Goal: Transaction & Acquisition: Purchase product/service

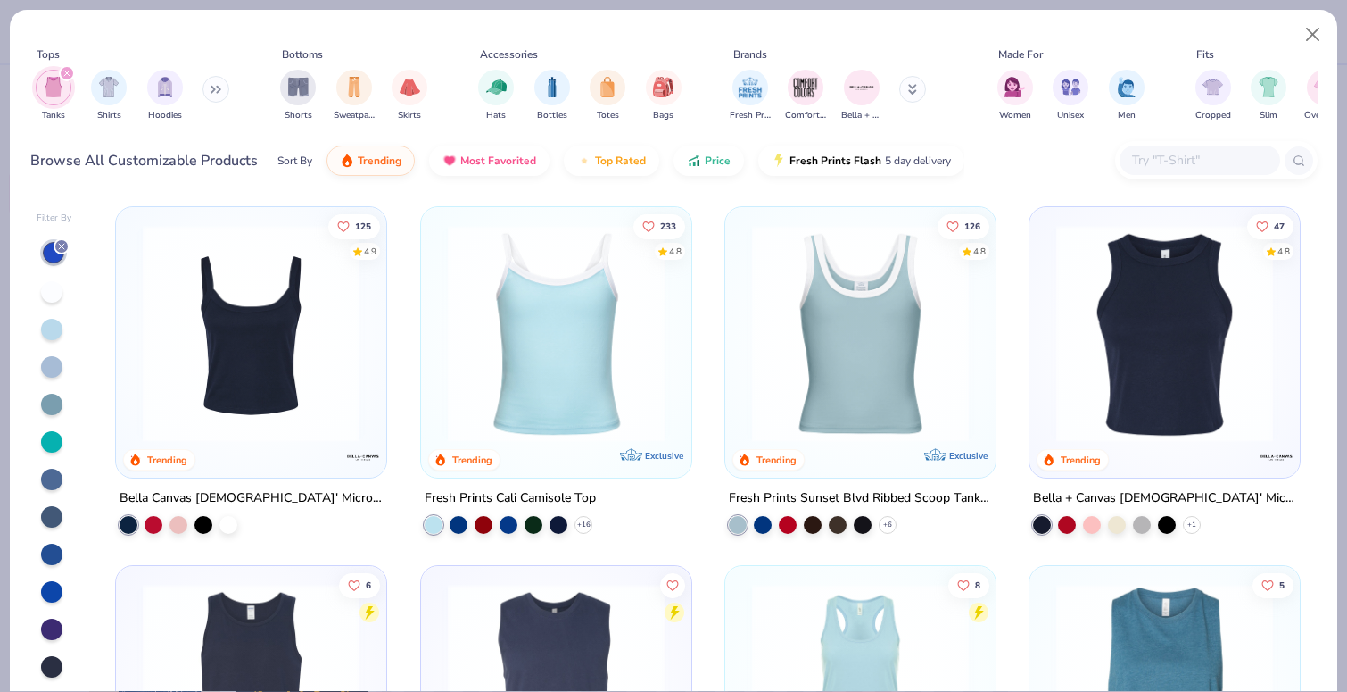
click at [543, 400] on img at bounding box center [556, 333] width 235 height 217
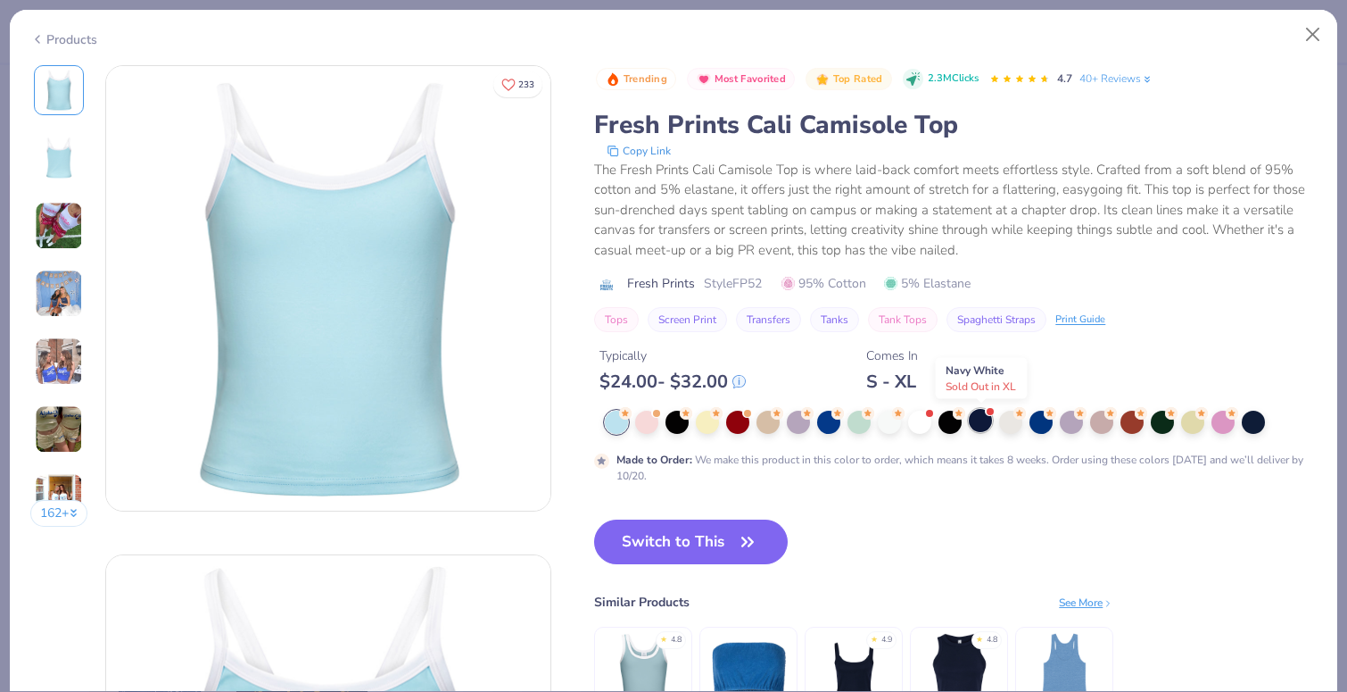
click at [986, 422] on div at bounding box center [980, 420] width 23 height 23
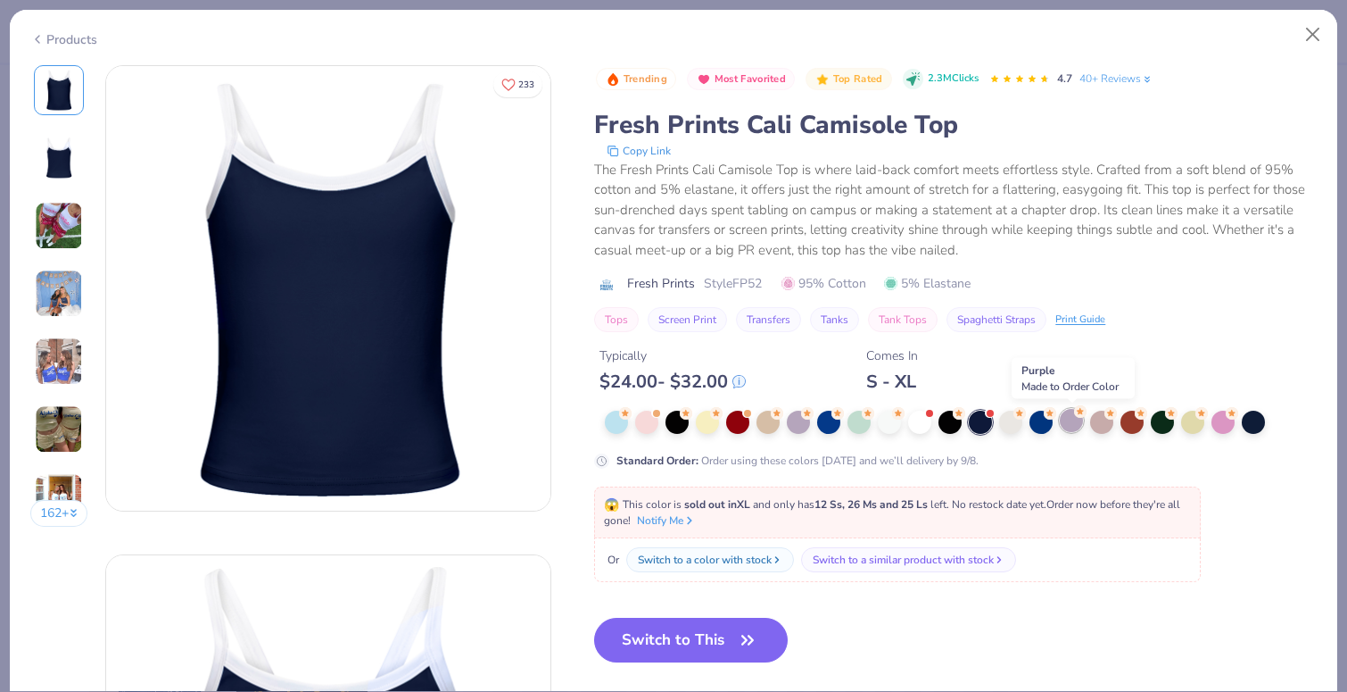
click at [1077, 420] on div at bounding box center [1071, 420] width 23 height 23
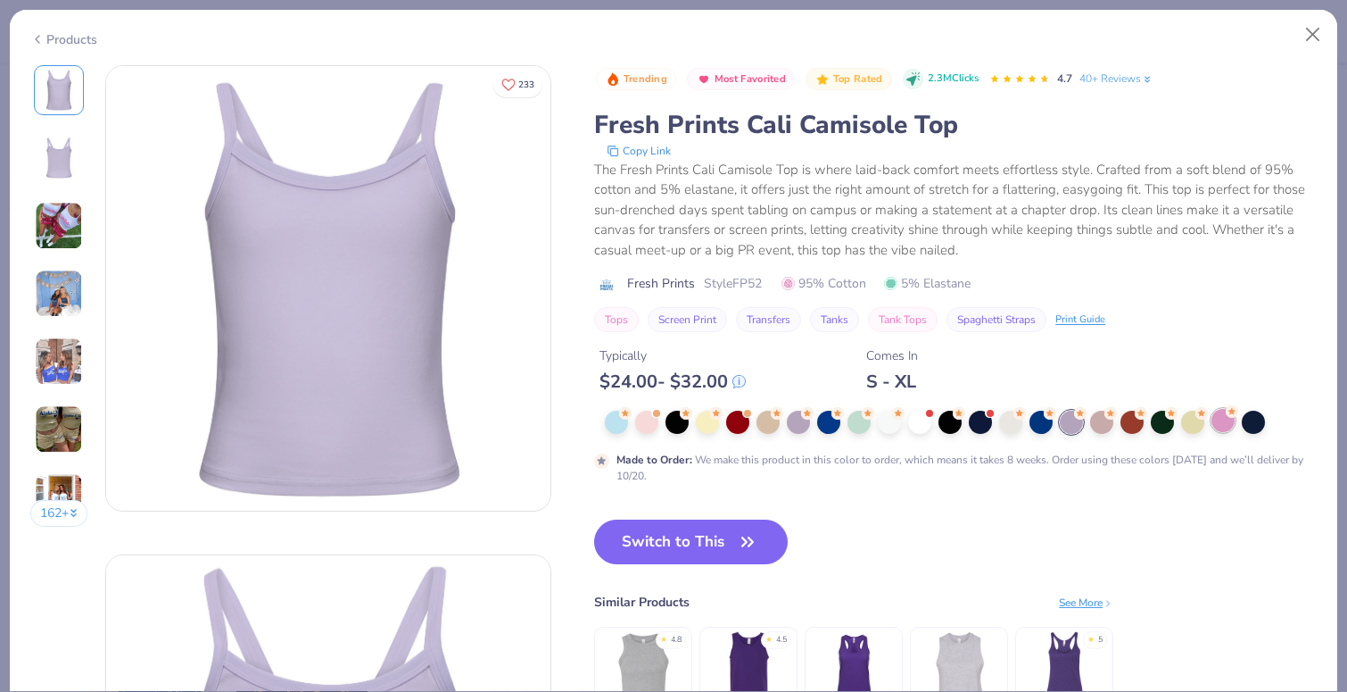
click at [1220, 423] on div at bounding box center [1223, 420] width 23 height 23
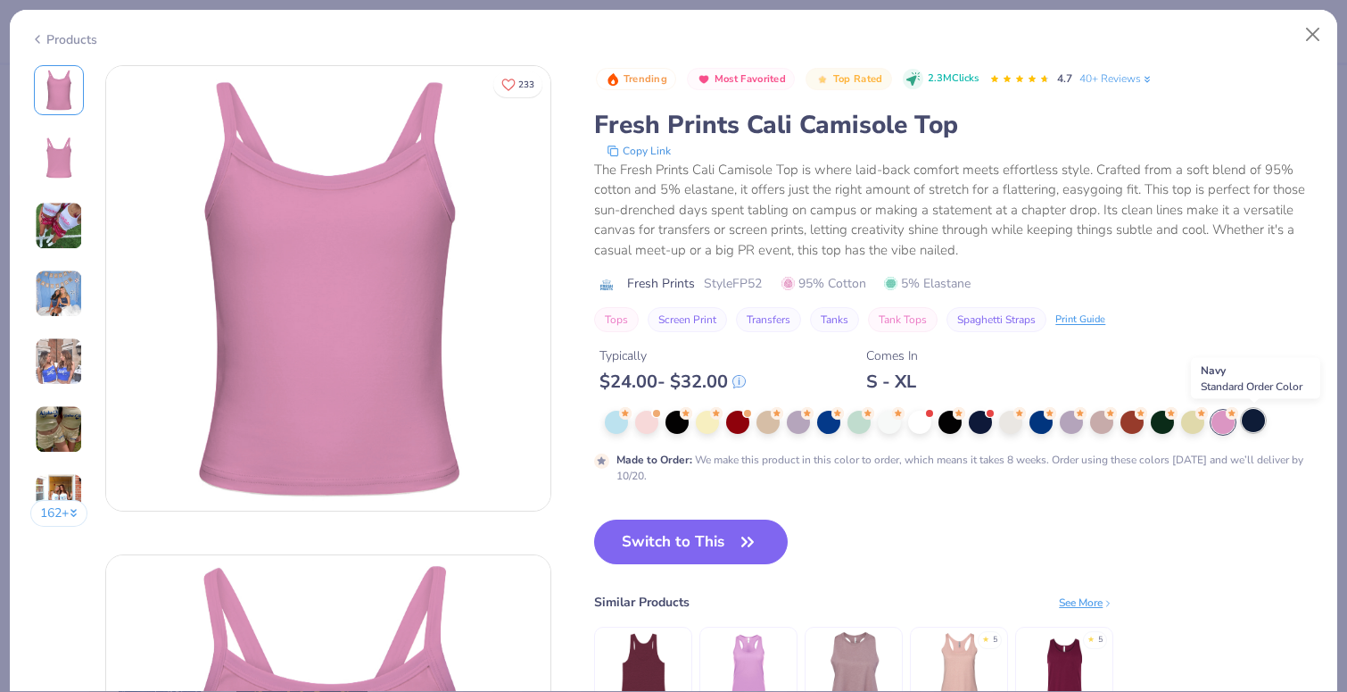
click at [1254, 423] on div at bounding box center [1253, 420] width 23 height 23
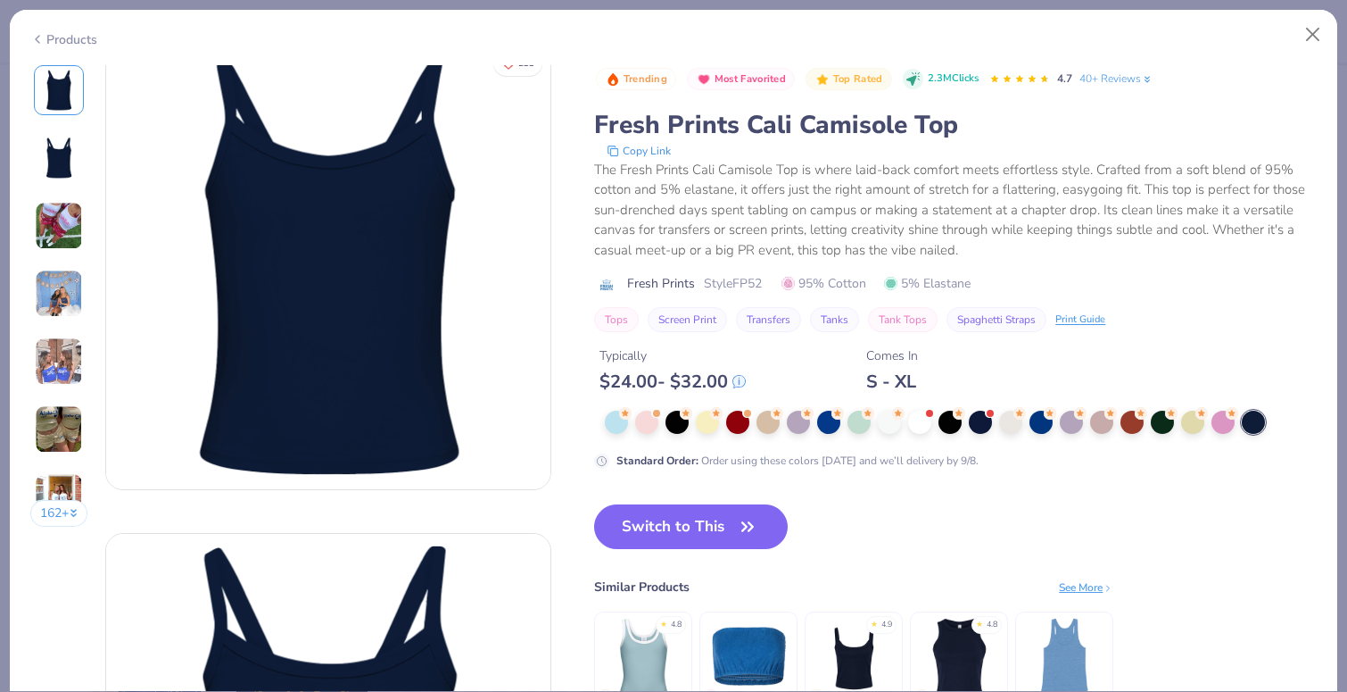
scroll to position [7, 0]
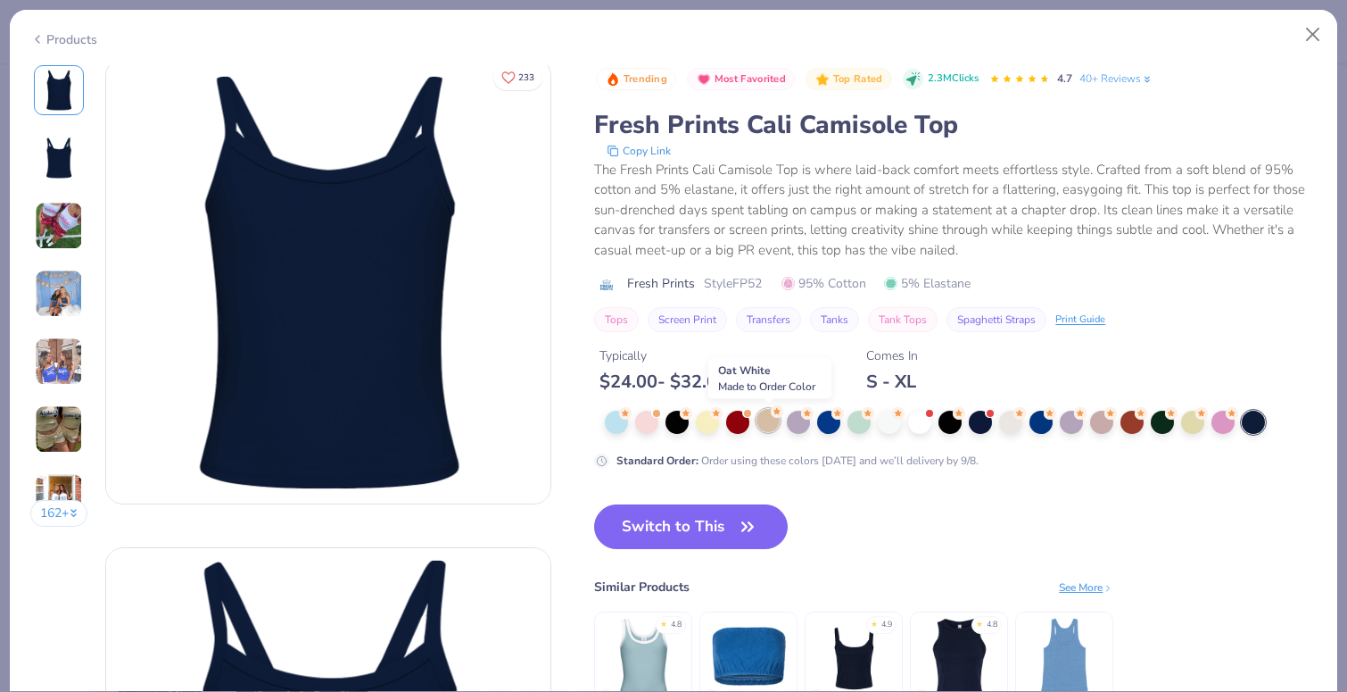
click at [763, 427] on div at bounding box center [768, 420] width 23 height 23
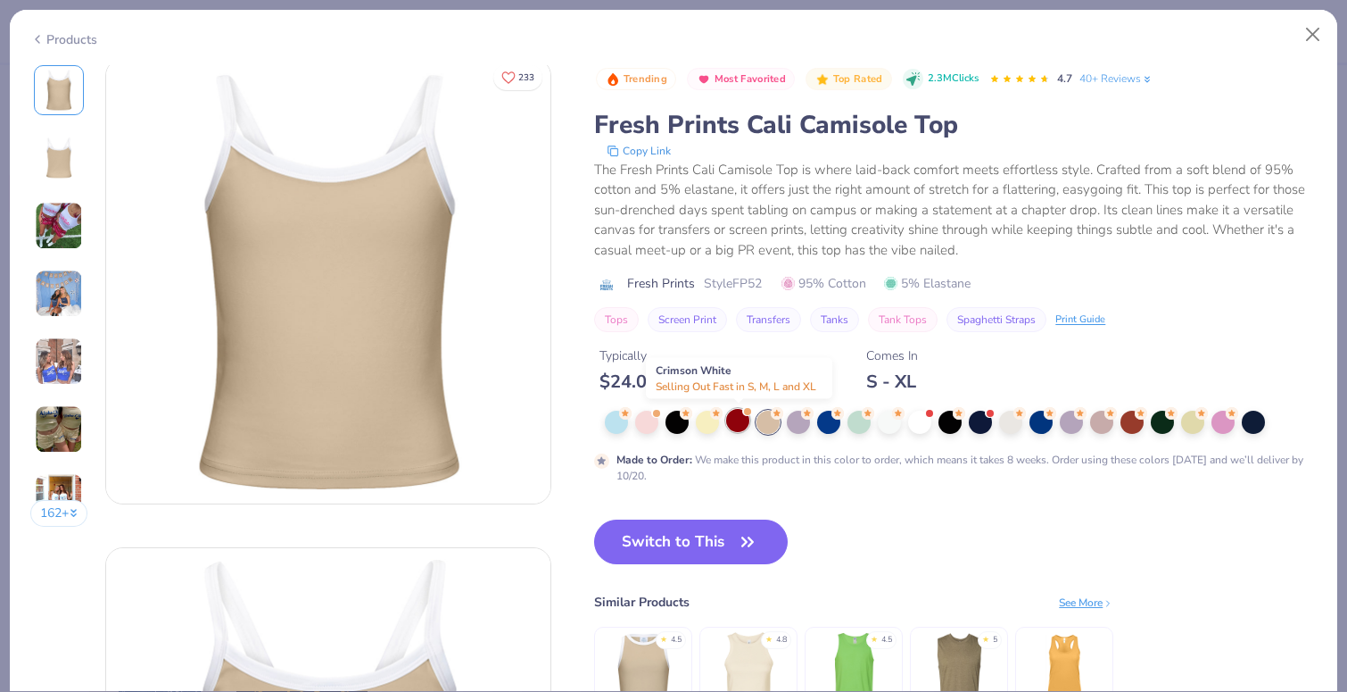
click at [739, 426] on div at bounding box center [737, 420] width 23 height 23
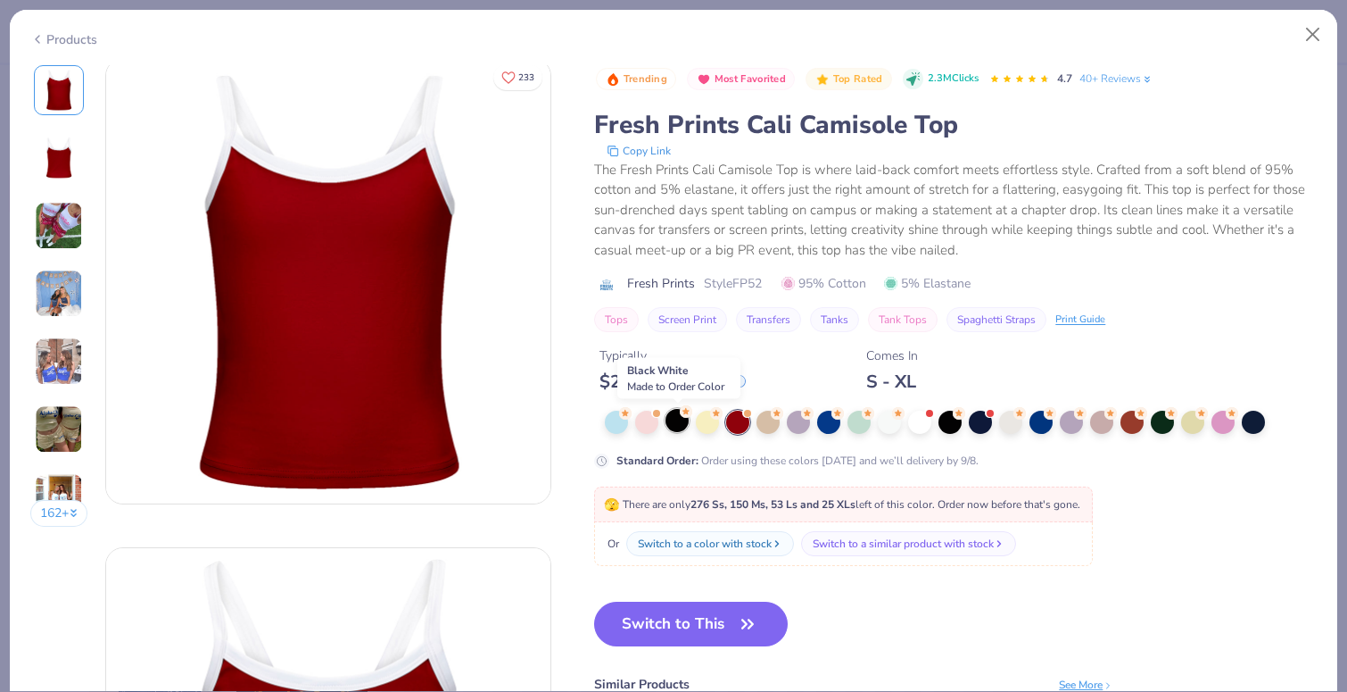
click at [683, 425] on div at bounding box center [677, 420] width 23 height 23
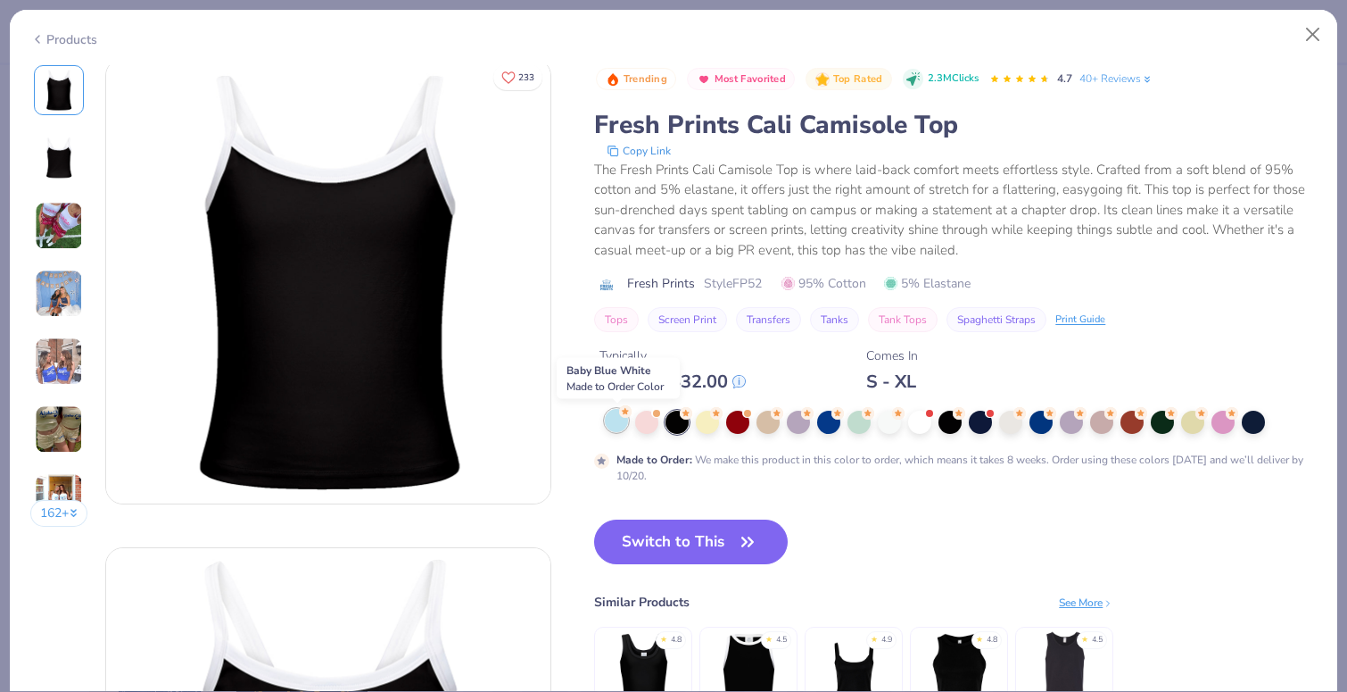
click at [618, 423] on div at bounding box center [616, 420] width 23 height 23
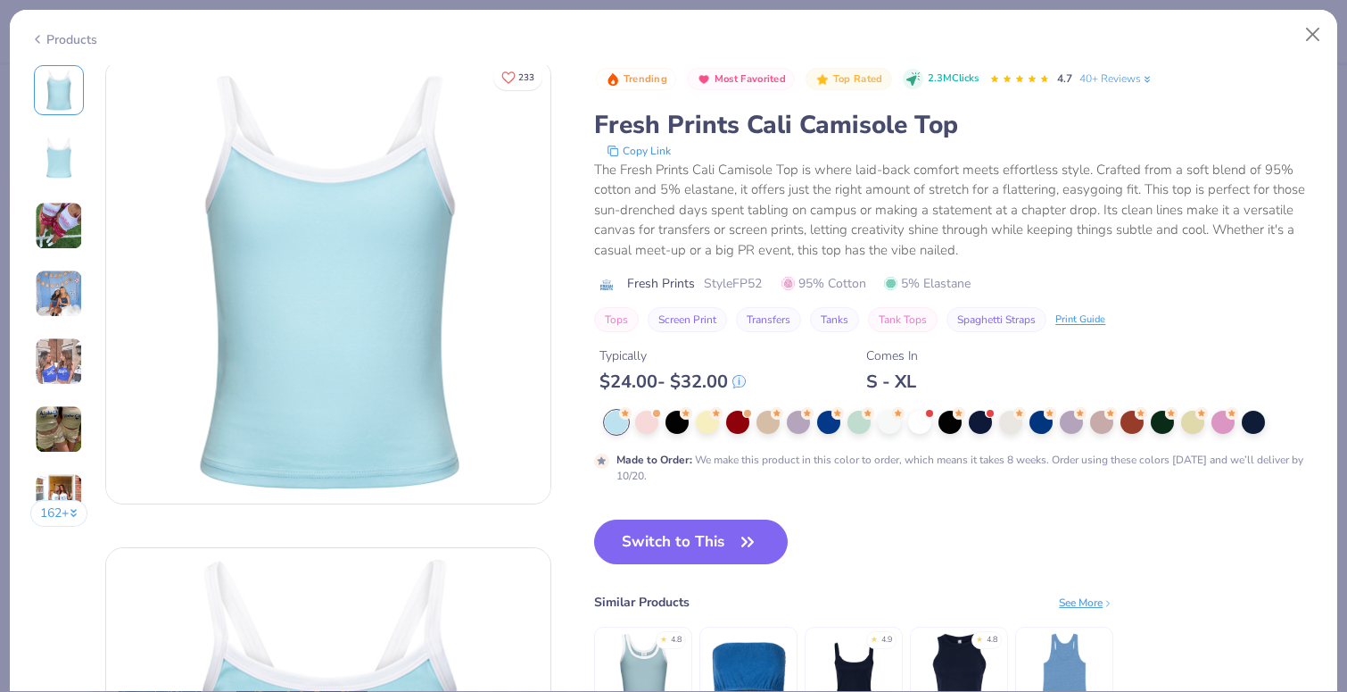
click at [39, 38] on icon at bounding box center [37, 39] width 14 height 21
